Goal: Transaction & Acquisition: Obtain resource

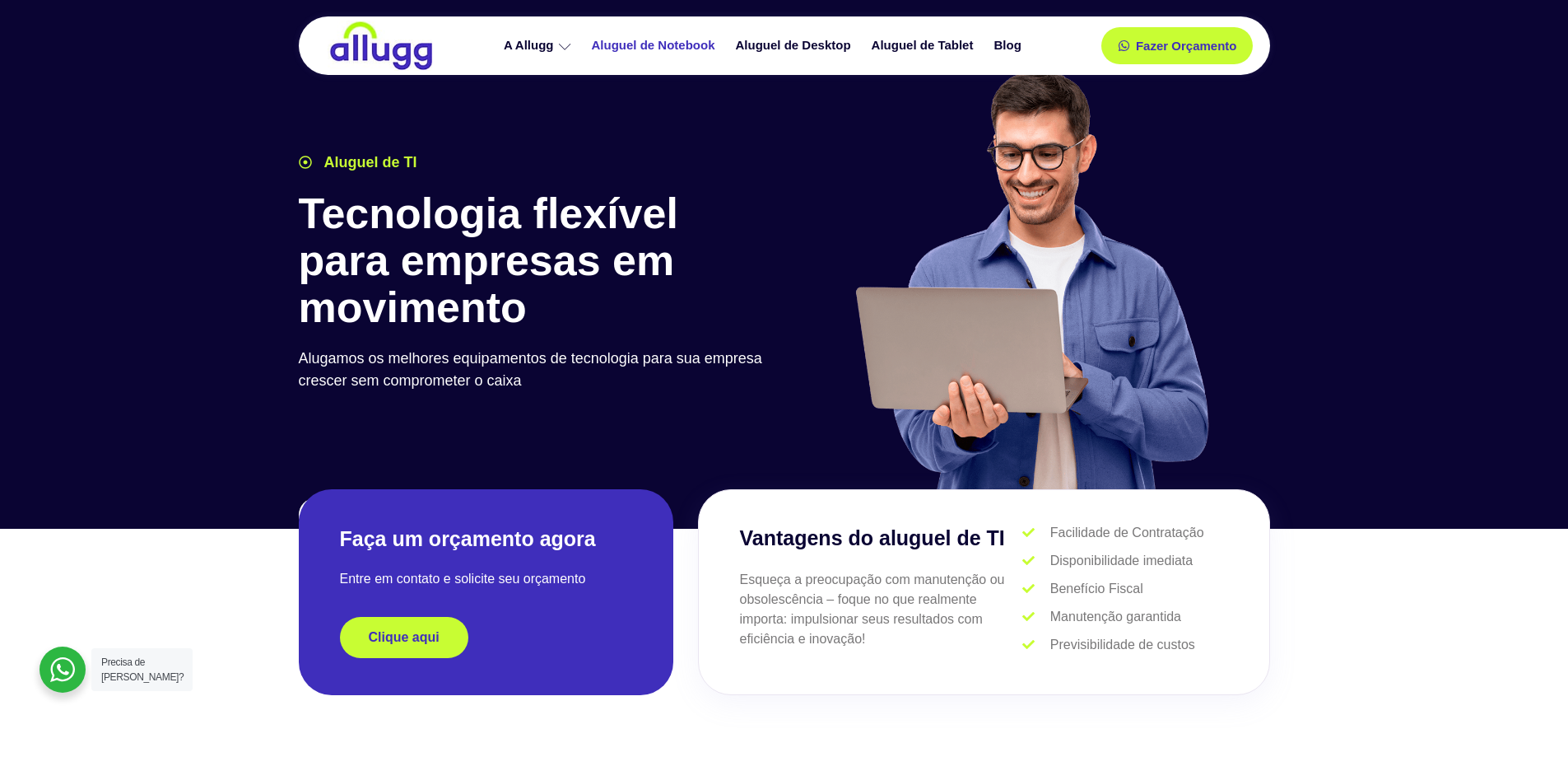
click at [640, 42] on link "Aluguel de Notebook" at bounding box center [655, 46] width 144 height 29
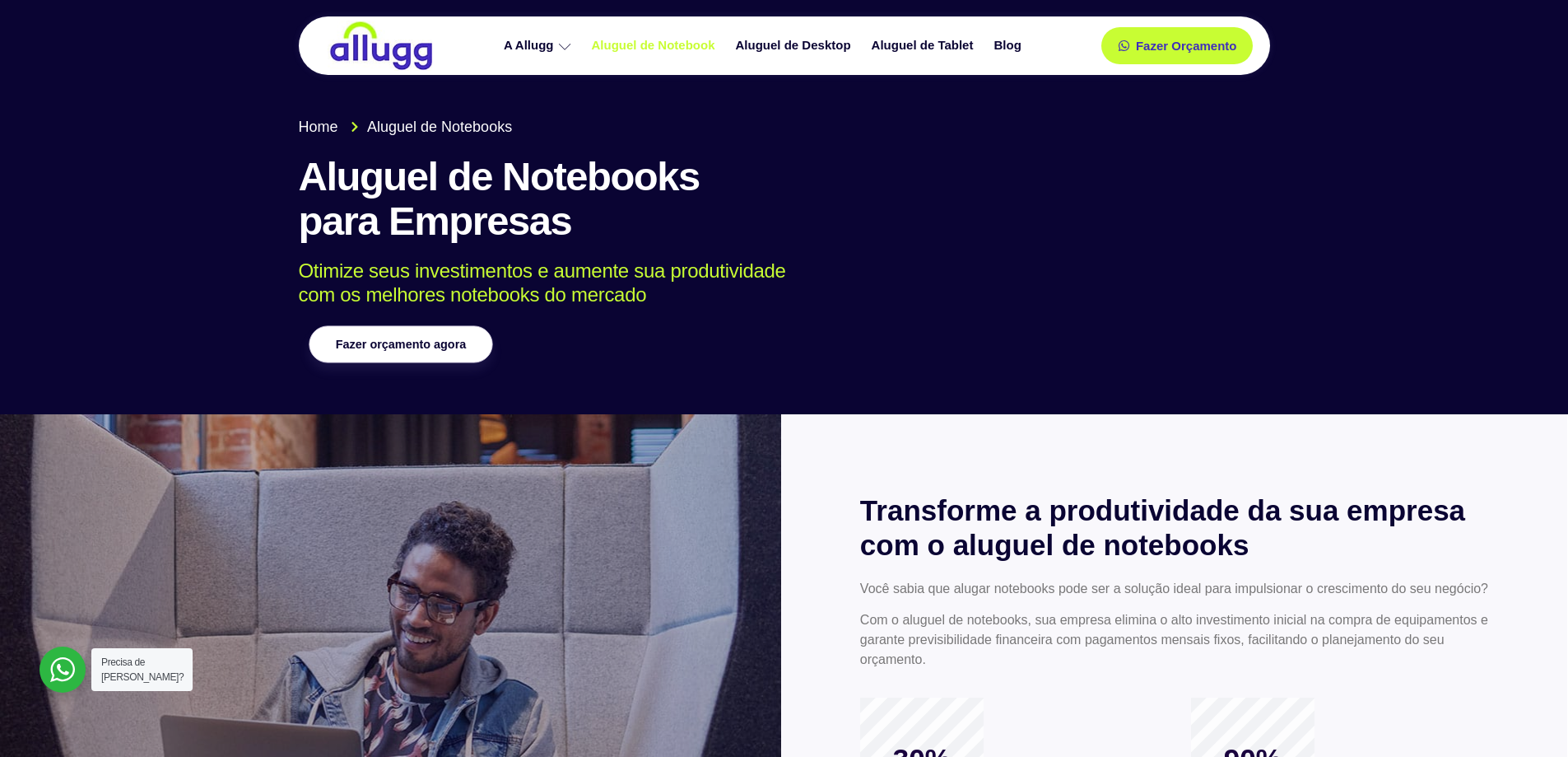
click at [419, 354] on link "Fazer orçamento agora" at bounding box center [400, 344] width 184 height 37
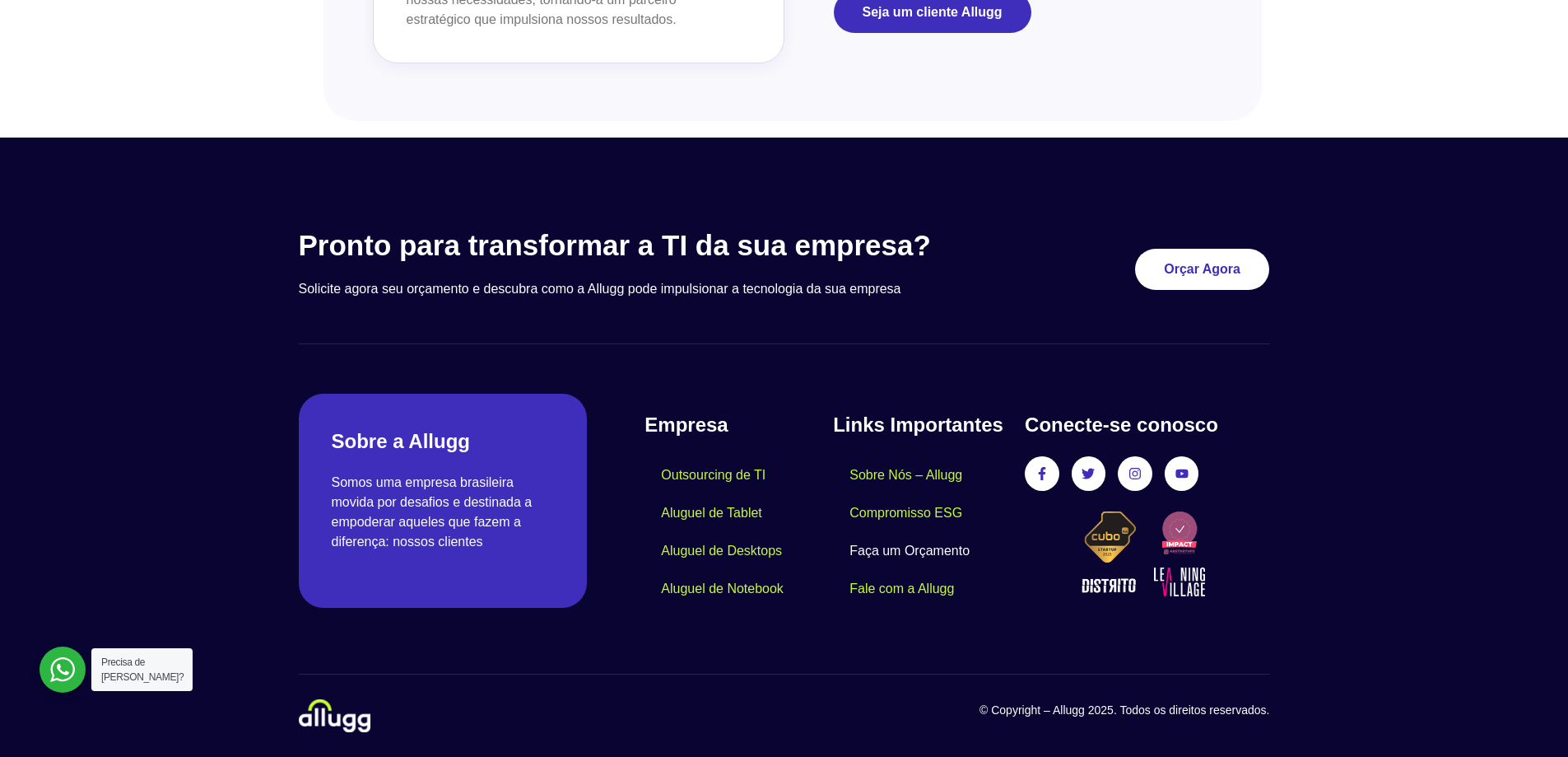
scroll to position [1541, 0]
